Goal: Find specific page/section

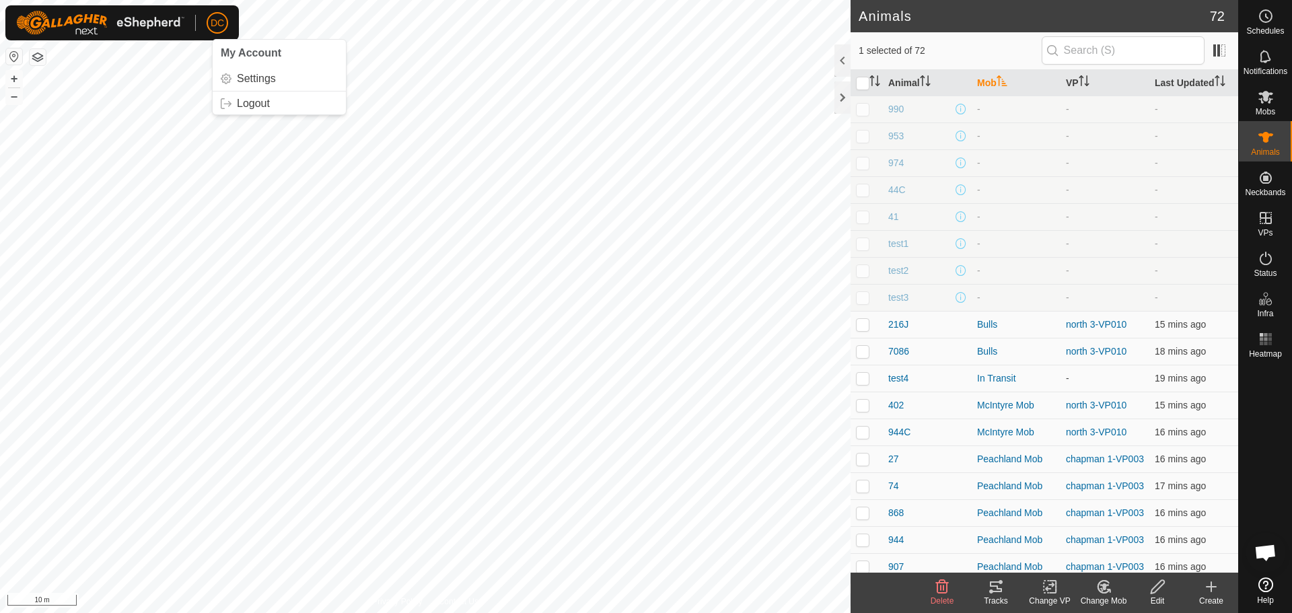
scroll to position [1539, 0]
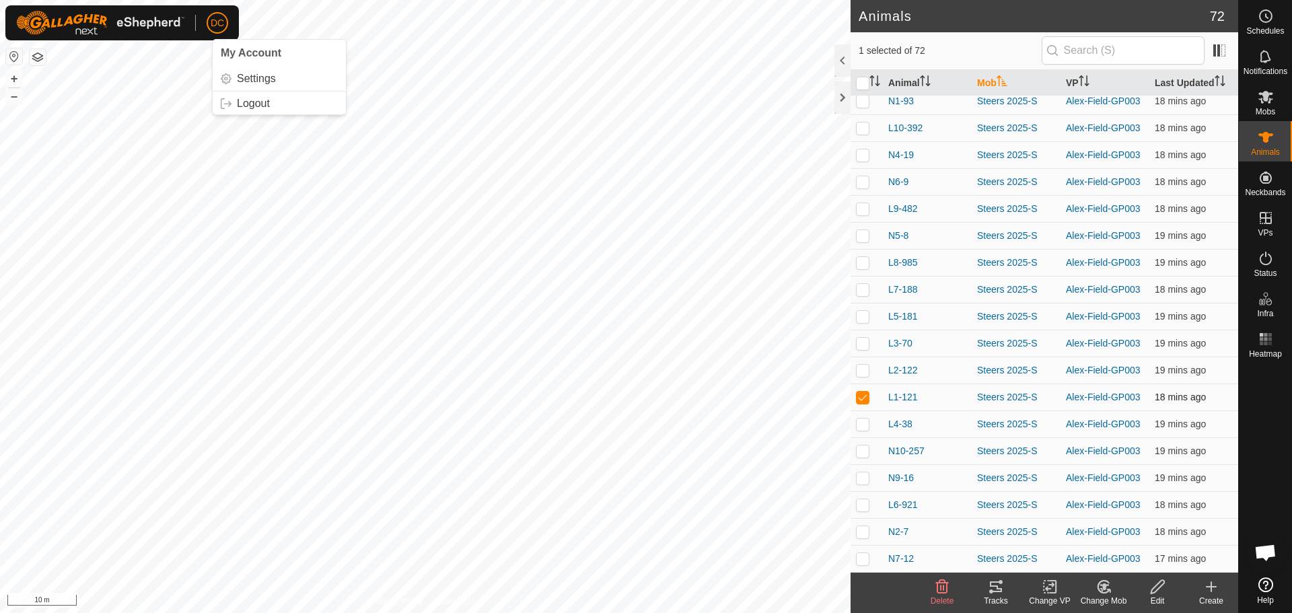
click at [862, 400] on p-checkbox at bounding box center [862, 397] width 13 height 11
checkbox input "false"
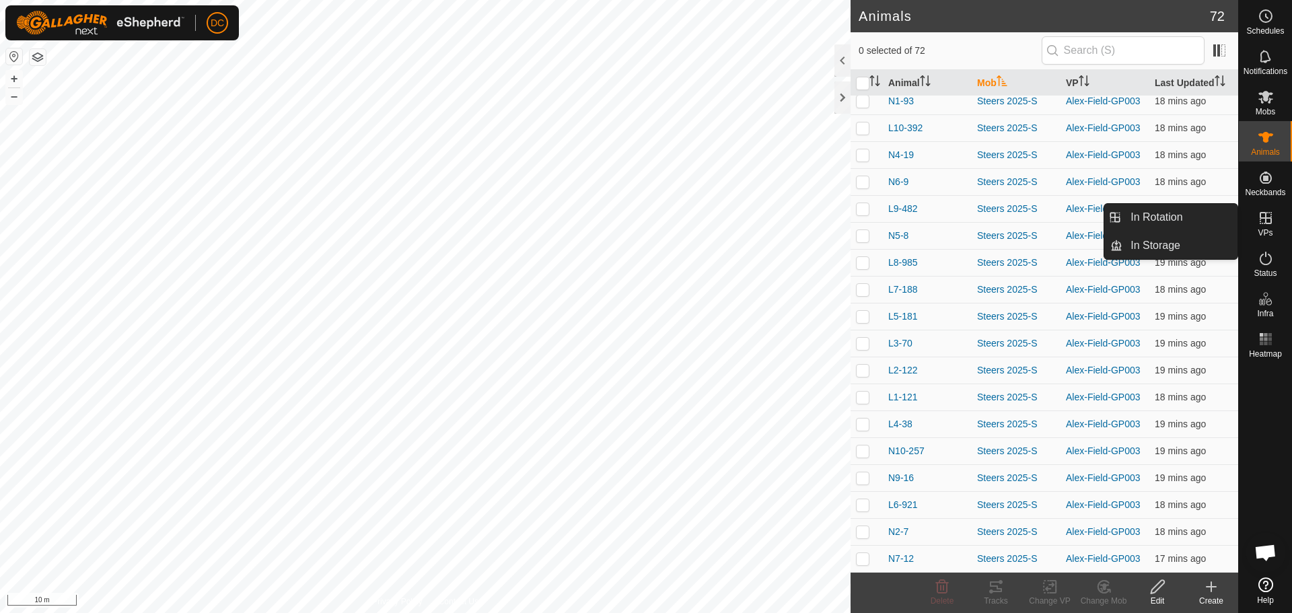
click at [1261, 217] on icon at bounding box center [1266, 218] width 16 height 16
click at [1175, 215] on link "In Rotation" at bounding box center [1180, 217] width 115 height 27
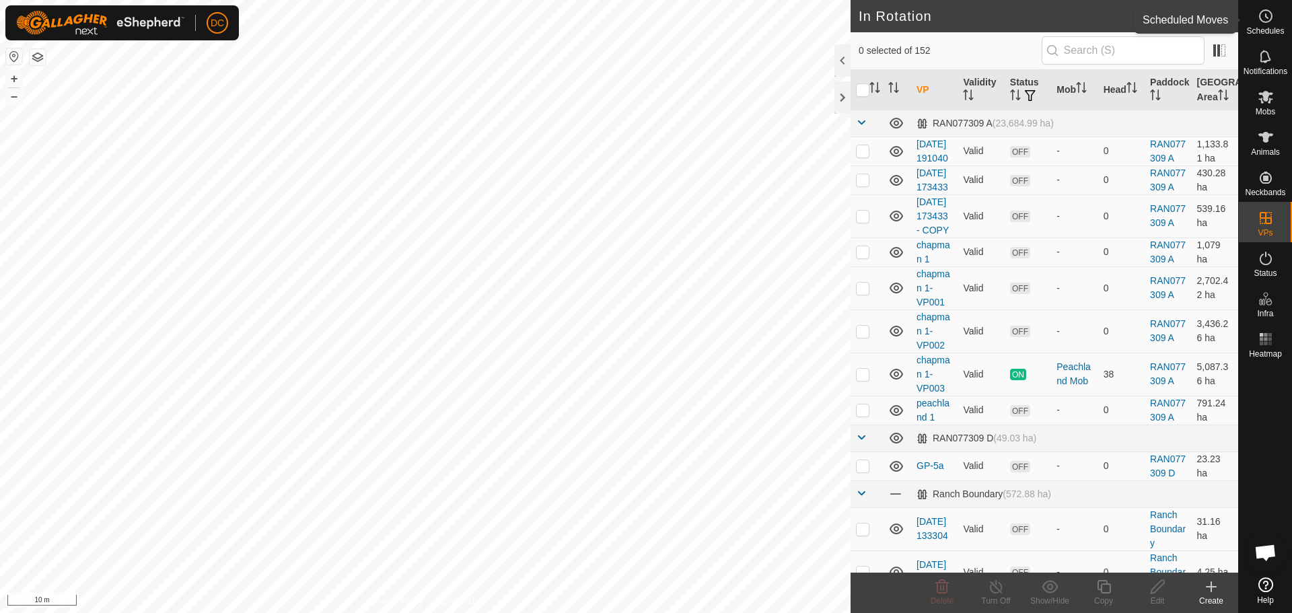
click at [1263, 25] on es-schedule-vp-svg-icon at bounding box center [1266, 16] width 24 height 22
